Goal: Information Seeking & Learning: Learn about a topic

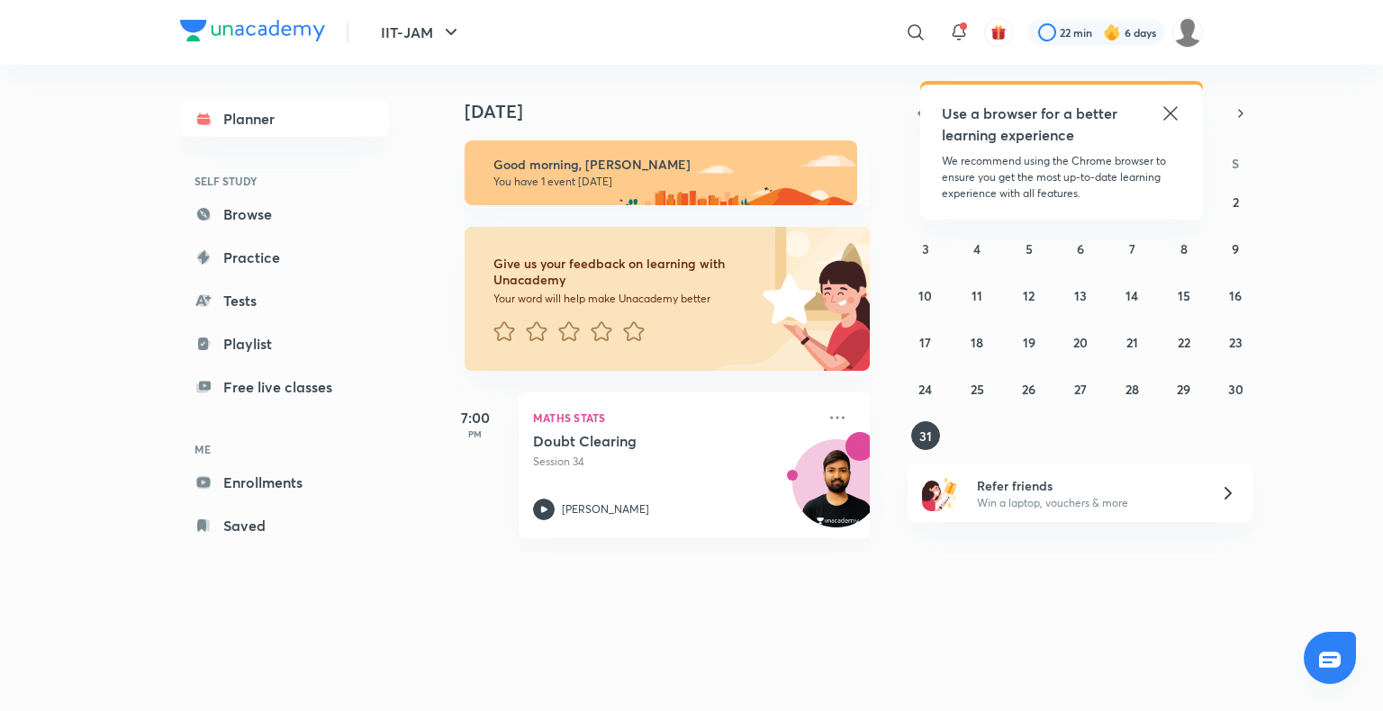
click at [1168, 116] on icon at bounding box center [1170, 114] width 22 height 22
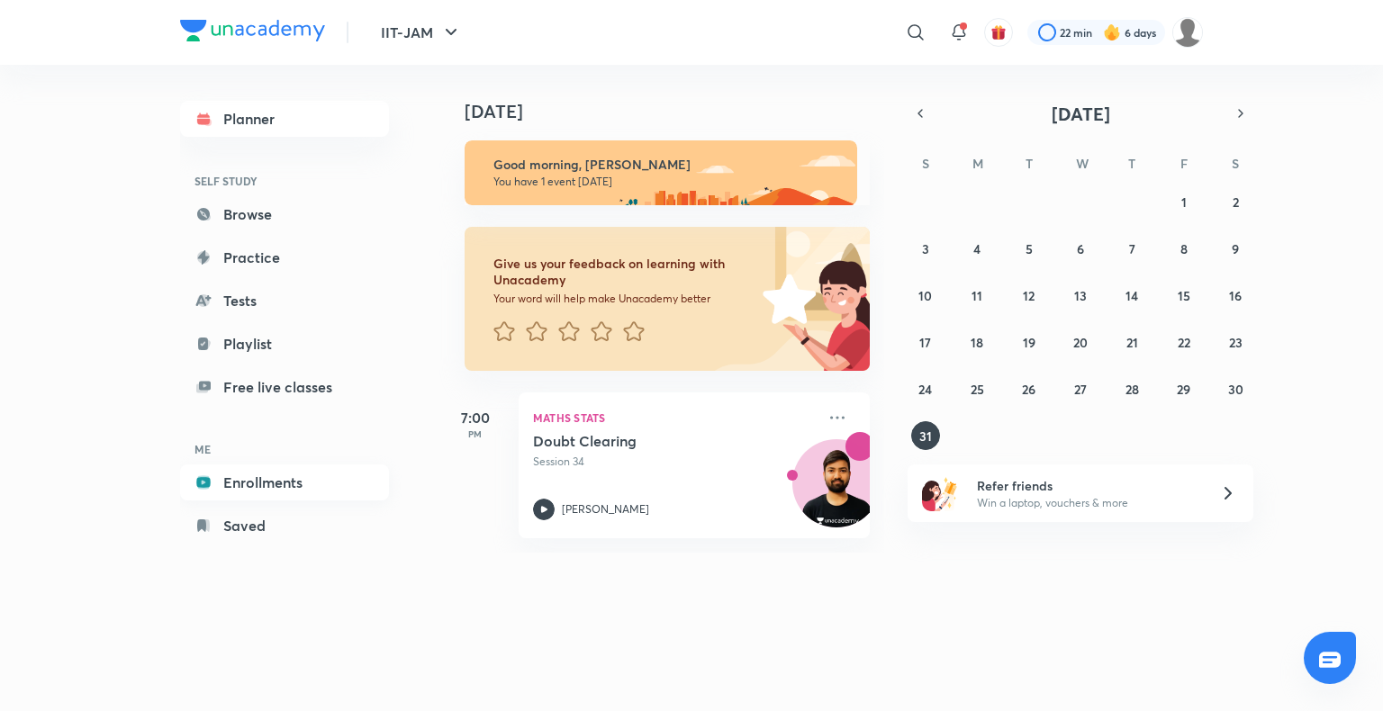
click at [265, 477] on link "Enrollments" at bounding box center [284, 482] width 209 height 36
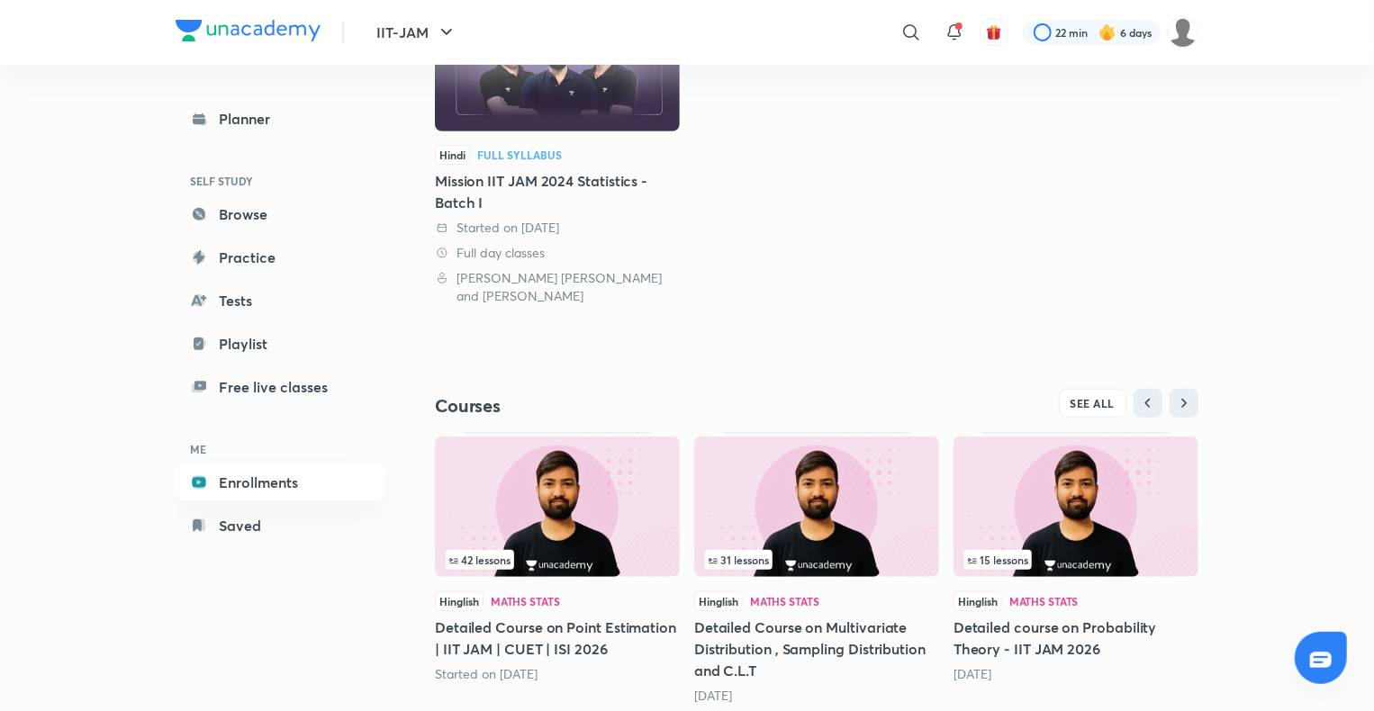
scroll to position [347, 0]
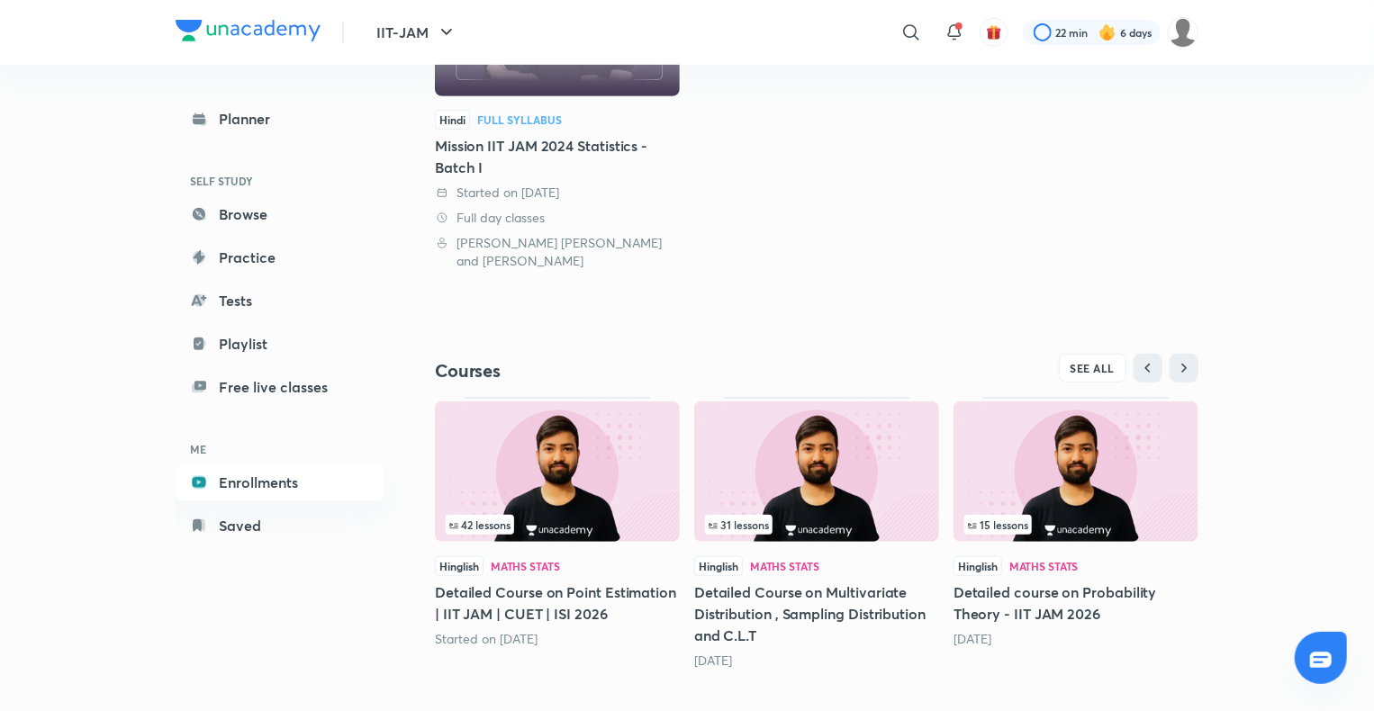
click at [588, 487] on img at bounding box center [557, 471] width 245 height 140
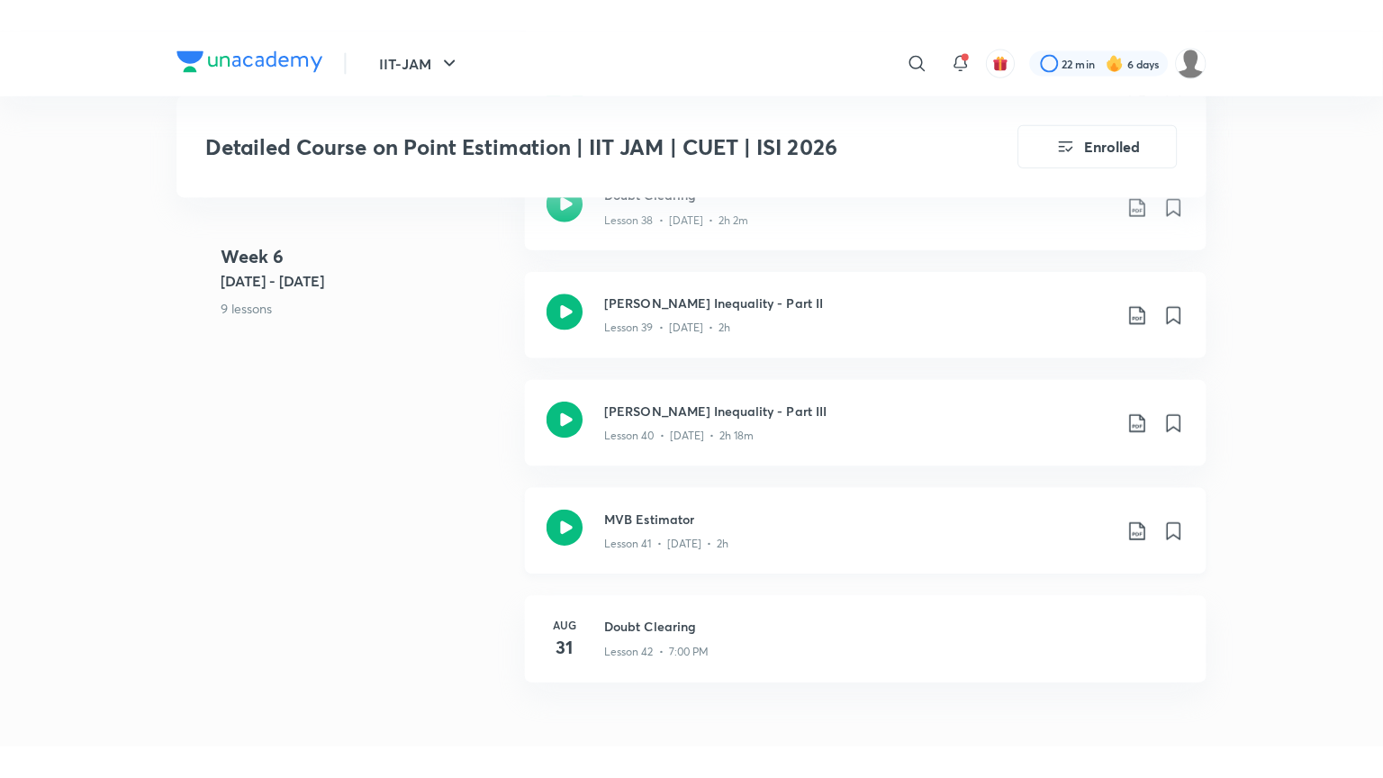
scroll to position [5490, 0]
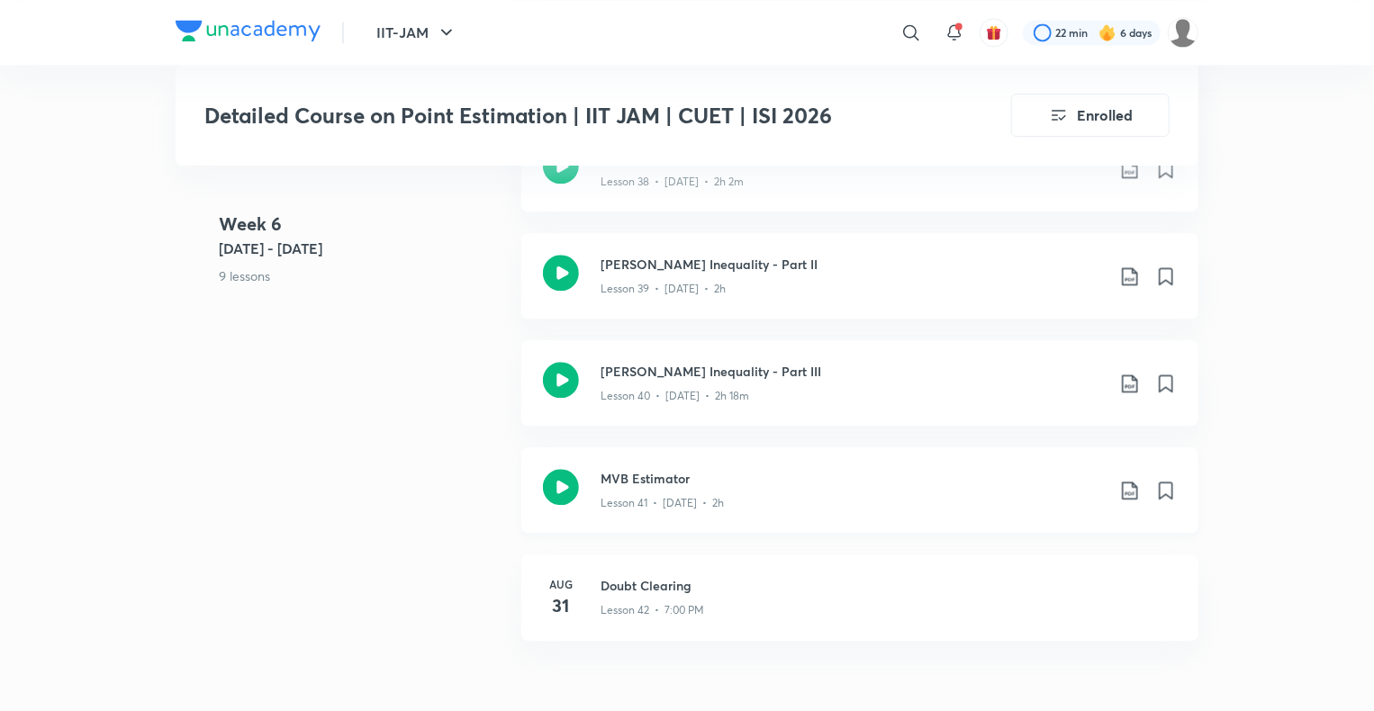
click at [707, 480] on h3 "MVB Estimator" at bounding box center [852, 478] width 504 height 19
